Goal: Obtain resource: Download file/media

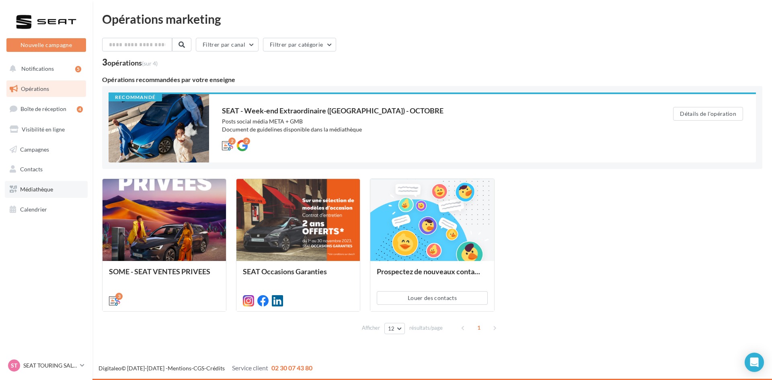
click at [47, 189] on span "Médiathèque" at bounding box center [36, 189] width 33 height 7
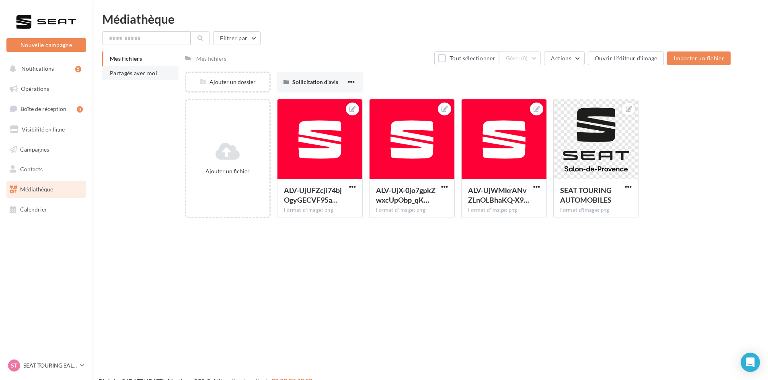
click at [144, 71] on span "Partagés avec moi" at bounding box center [133, 73] width 47 height 7
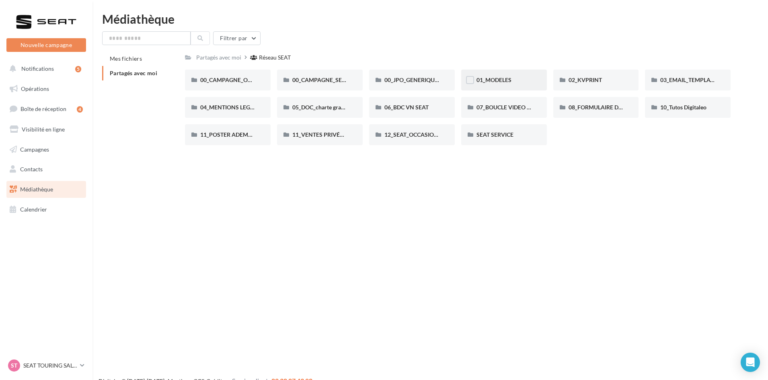
click at [529, 76] on div "01_MODELES" at bounding box center [504, 80] width 86 height 21
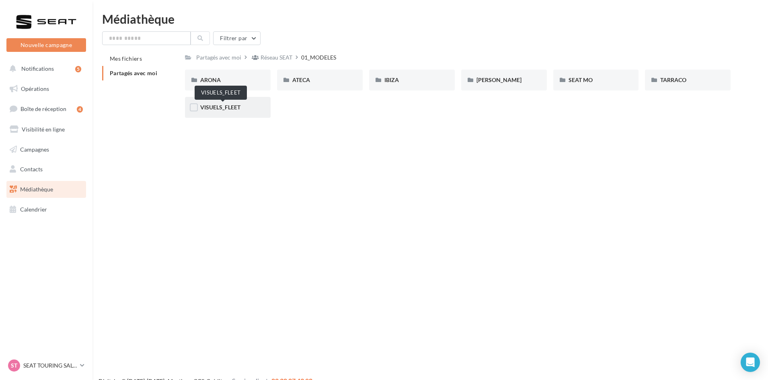
click at [233, 110] on span "VISUELS_FLEET" at bounding box center [220, 107] width 40 height 7
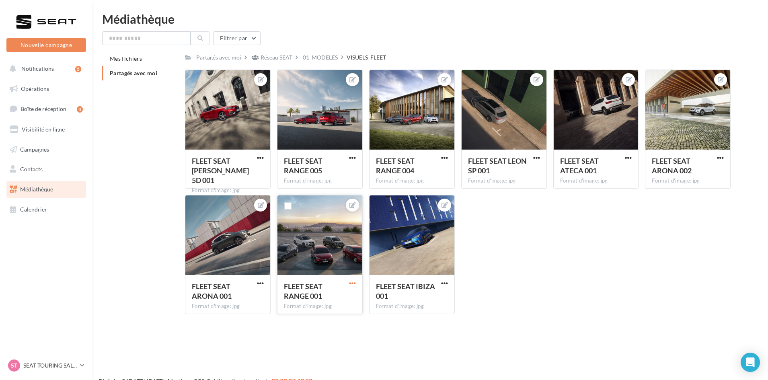
click at [355, 282] on span "button" at bounding box center [352, 283] width 7 height 7
click at [341, 295] on button "Ouvrir l'éditeur d'image" at bounding box center [315, 299] width 85 height 21
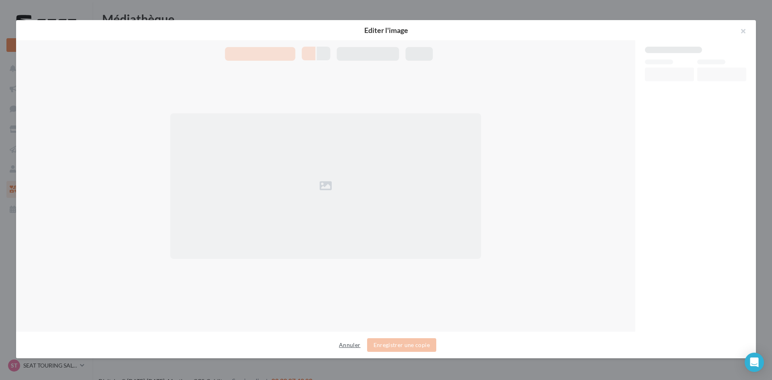
click at [347, 345] on button "Annuler" at bounding box center [350, 345] width 28 height 10
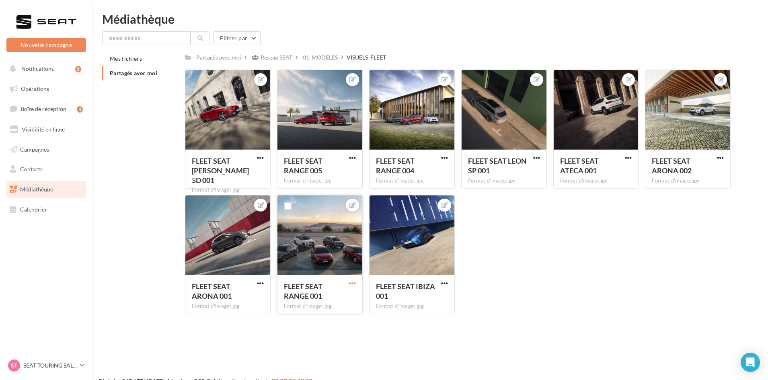
click at [355, 283] on span "button" at bounding box center [352, 283] width 7 height 7
drag, startPoint x: 330, startPoint y: 319, endPoint x: 429, endPoint y: 274, distance: 108.9
click at [329, 319] on button "Télécharger" at bounding box center [315, 320] width 85 height 21
click at [42, 362] on p "SEAT TOURING SALON" at bounding box center [49, 366] width 53 height 8
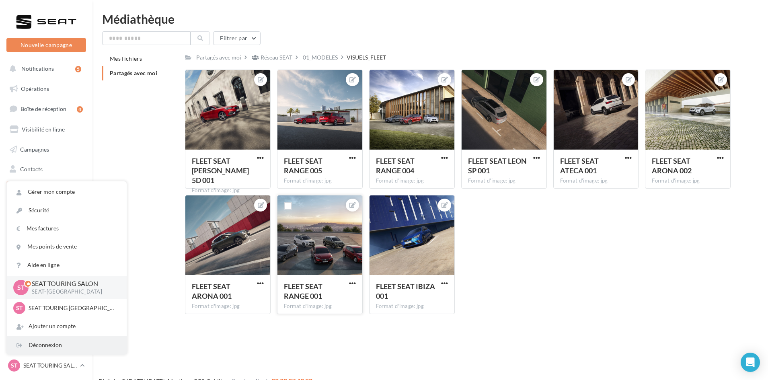
click at [45, 347] on div "Déconnexion" at bounding box center [67, 345] width 120 height 18
